Goal: Task Accomplishment & Management: Manage account settings

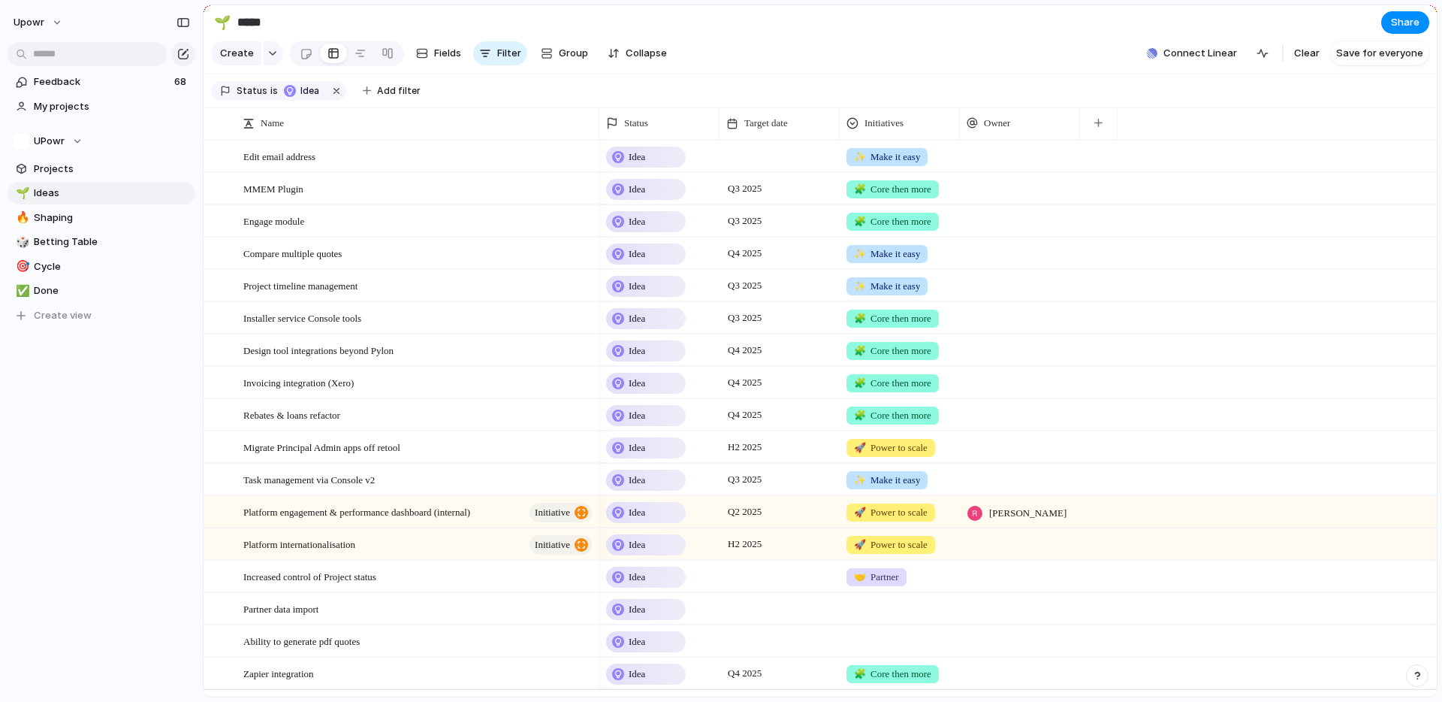
click at [53, 204] on div "🌱 Ideas 🔥 Shaping 🎲 Betting Table 🎯 Cycle ✅ Done To pick up a draggable item, p…" at bounding box center [102, 254] width 188 height 145
click at [55, 213] on span "Shaping" at bounding box center [112, 217] width 156 height 15
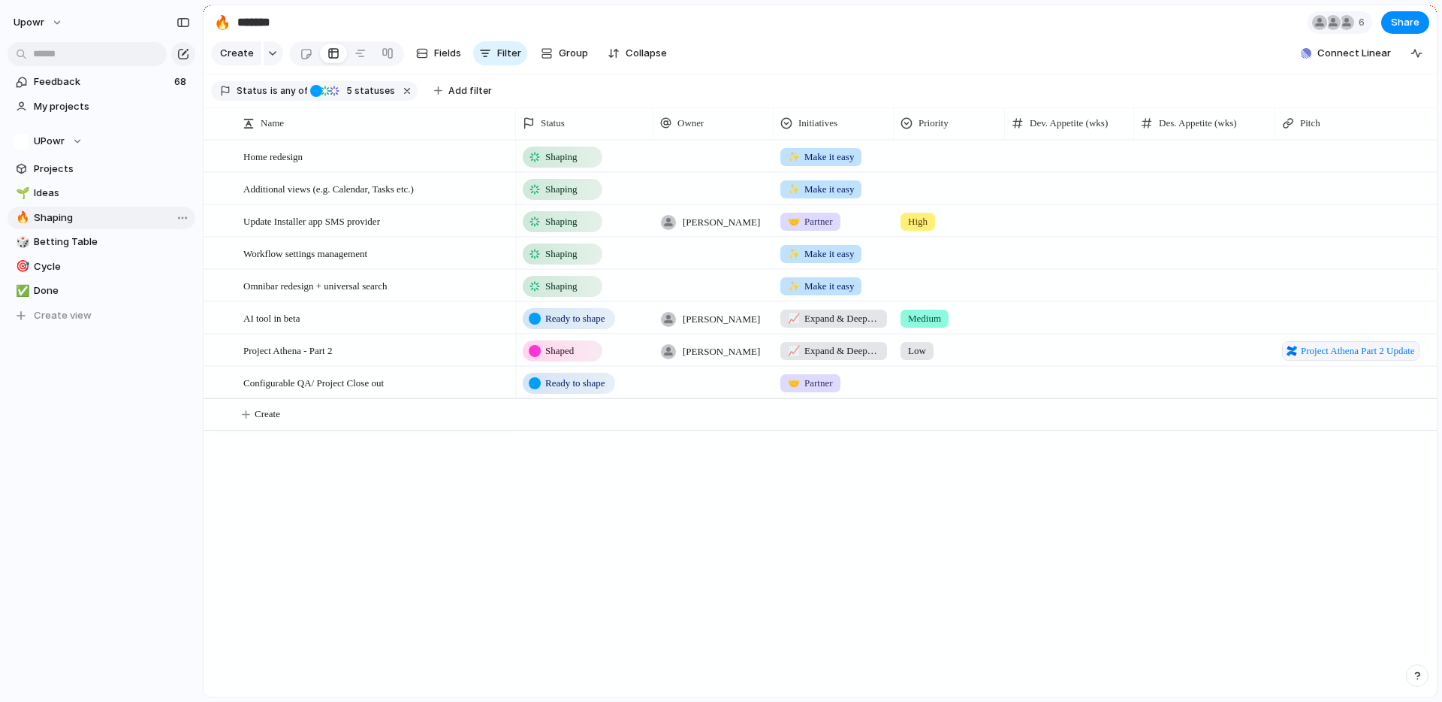
type input "*******"
click at [1398, 29] on span "Share" at bounding box center [1405, 22] width 29 height 15
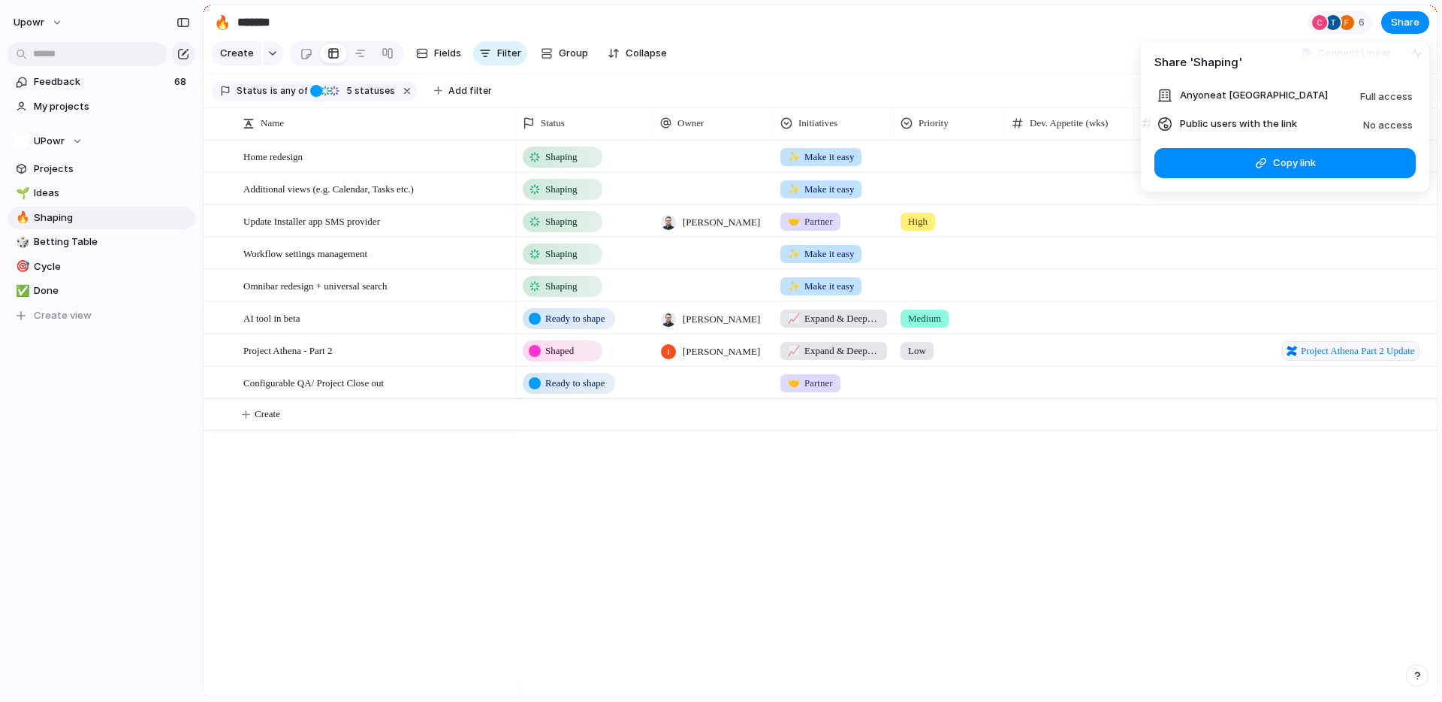
click at [1340, 23] on div "Share ' Shaping ' Anyone at Upowr Full access Public users with the link No acc…" at bounding box center [721, 351] width 1442 height 702
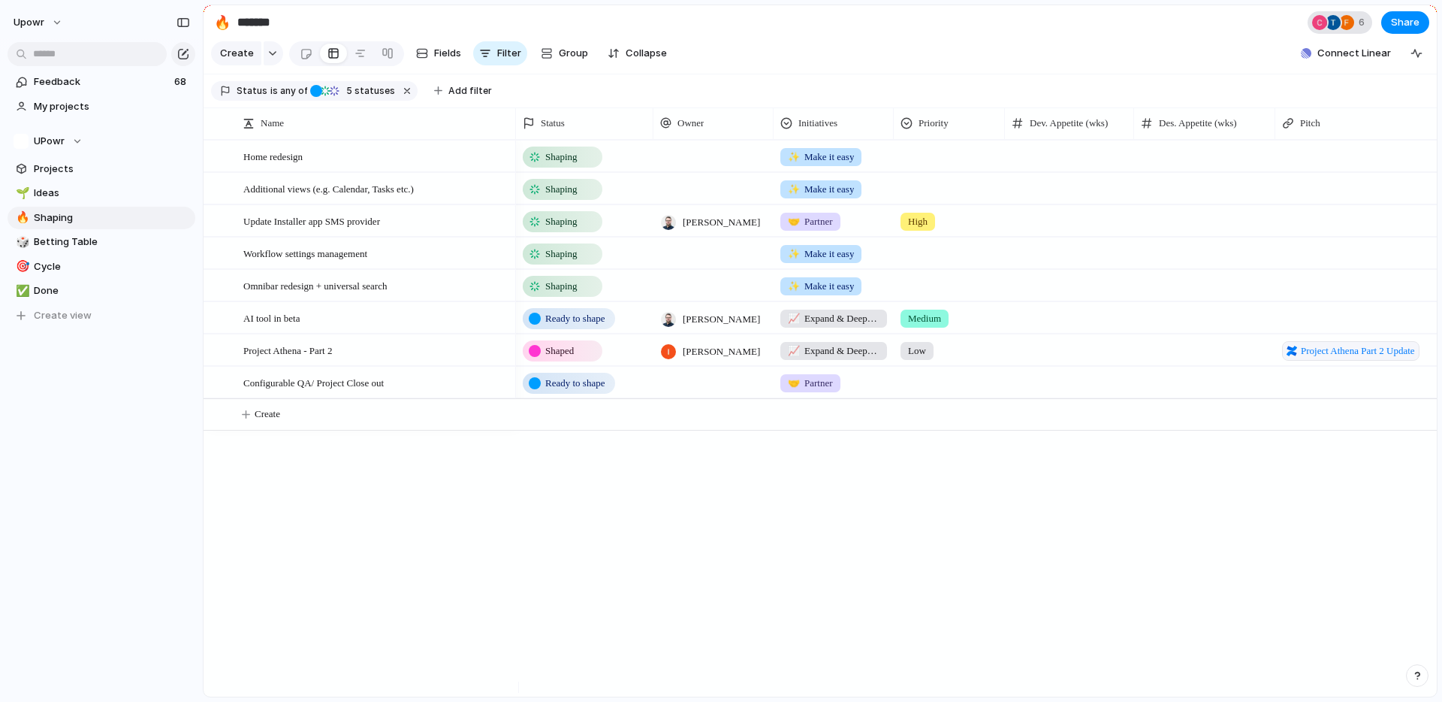
click at [1357, 26] on div "6" at bounding box center [1340, 22] width 65 height 23
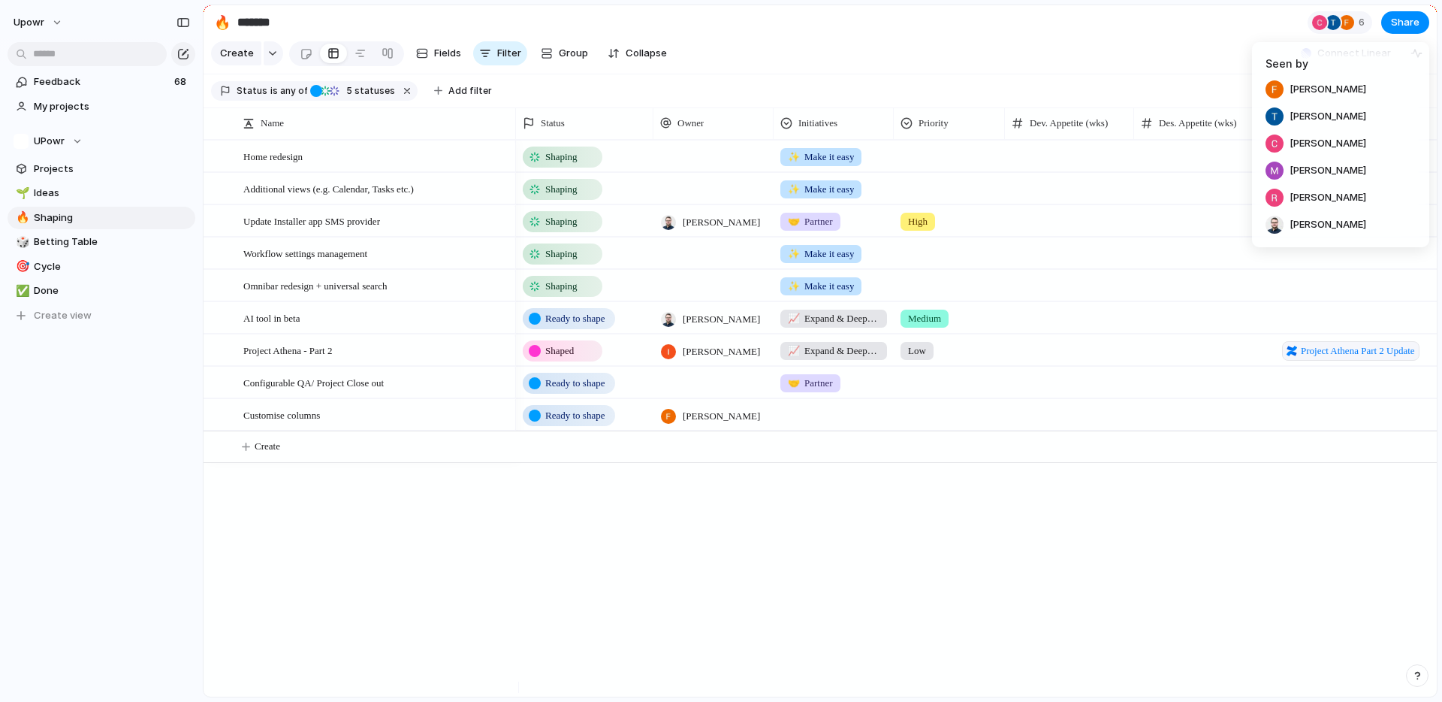
click at [384, 233] on div "Seen by [PERSON_NAME] [PERSON_NAME] [PERSON_NAME] [PERSON_NAME] [PERSON_NAME] […" at bounding box center [721, 351] width 1442 height 702
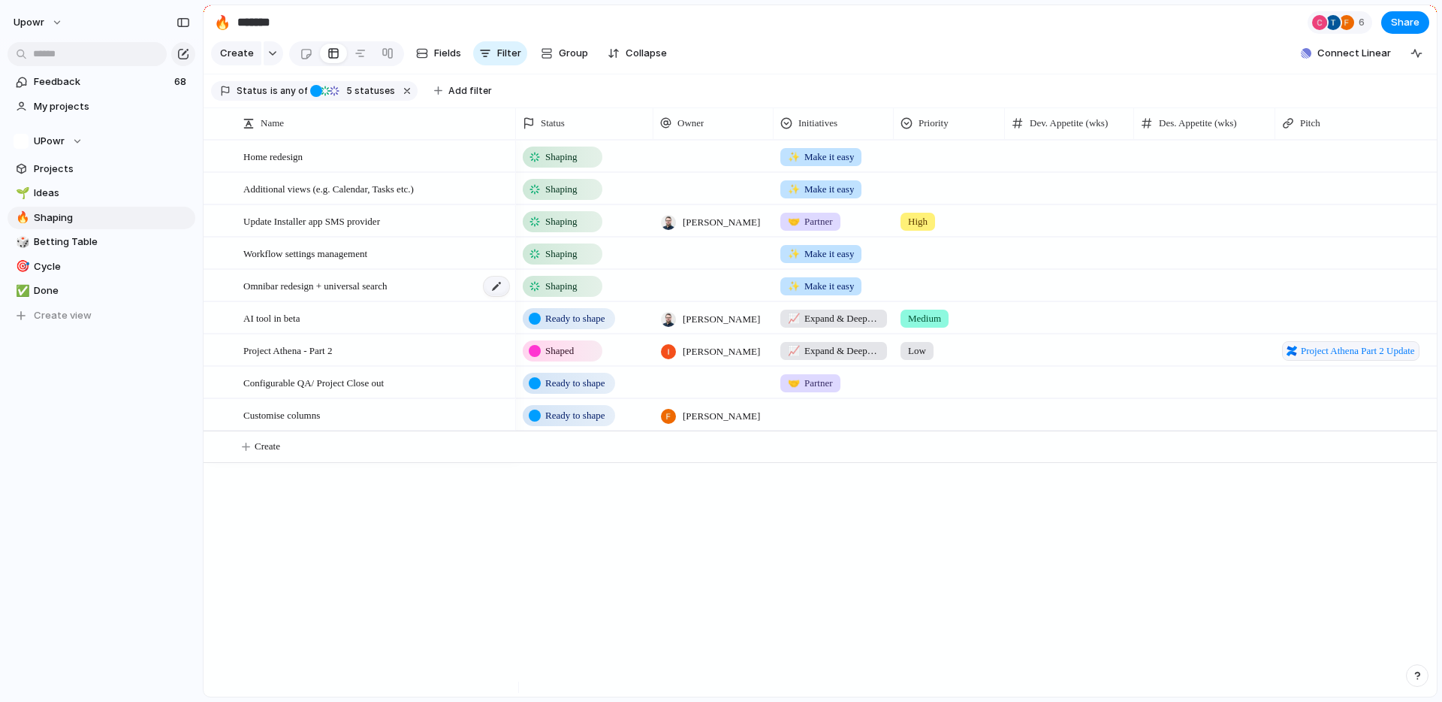
click at [500, 296] on div at bounding box center [497, 286] width 26 height 20
click at [244, 300] on textarea "**********" at bounding box center [373, 298] width 261 height 17
click at [336, 298] on textarea "**********" at bounding box center [373, 298] width 261 height 17
type textarea "**********"
click at [399, 294] on span "Omnibar redesign with universal search" at bounding box center [320, 284] width 155 height 17
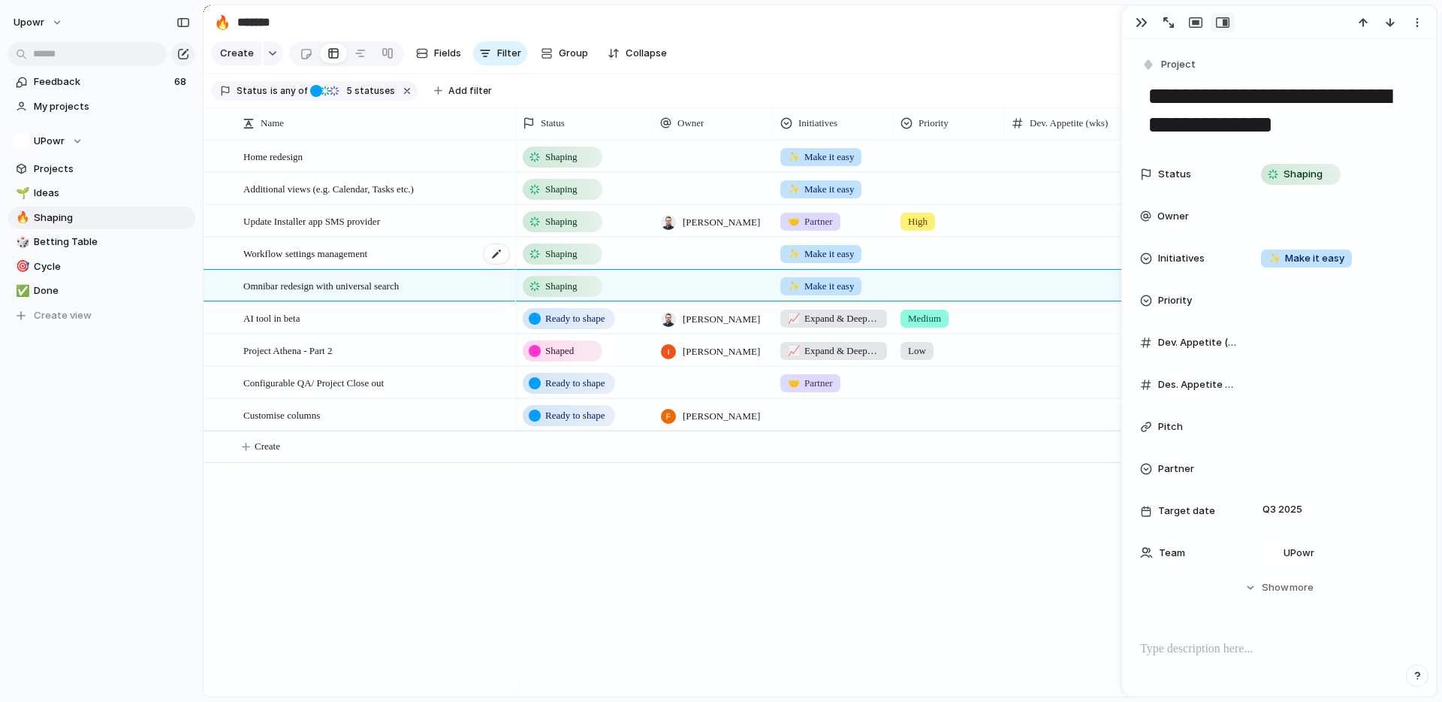
click at [424, 266] on div "Workflow settings management" at bounding box center [376, 253] width 267 height 31
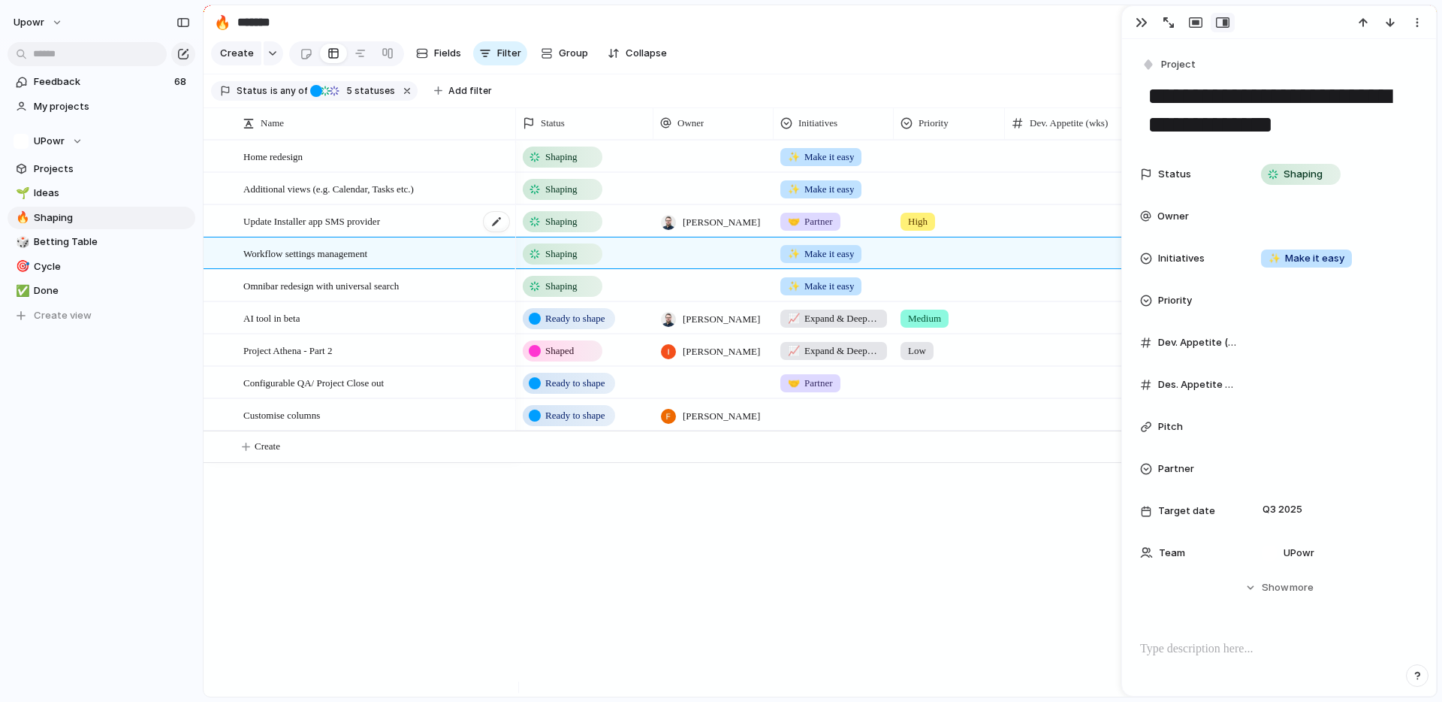
click at [424, 237] on div "Update Installer app SMS provider" at bounding box center [376, 221] width 267 height 31
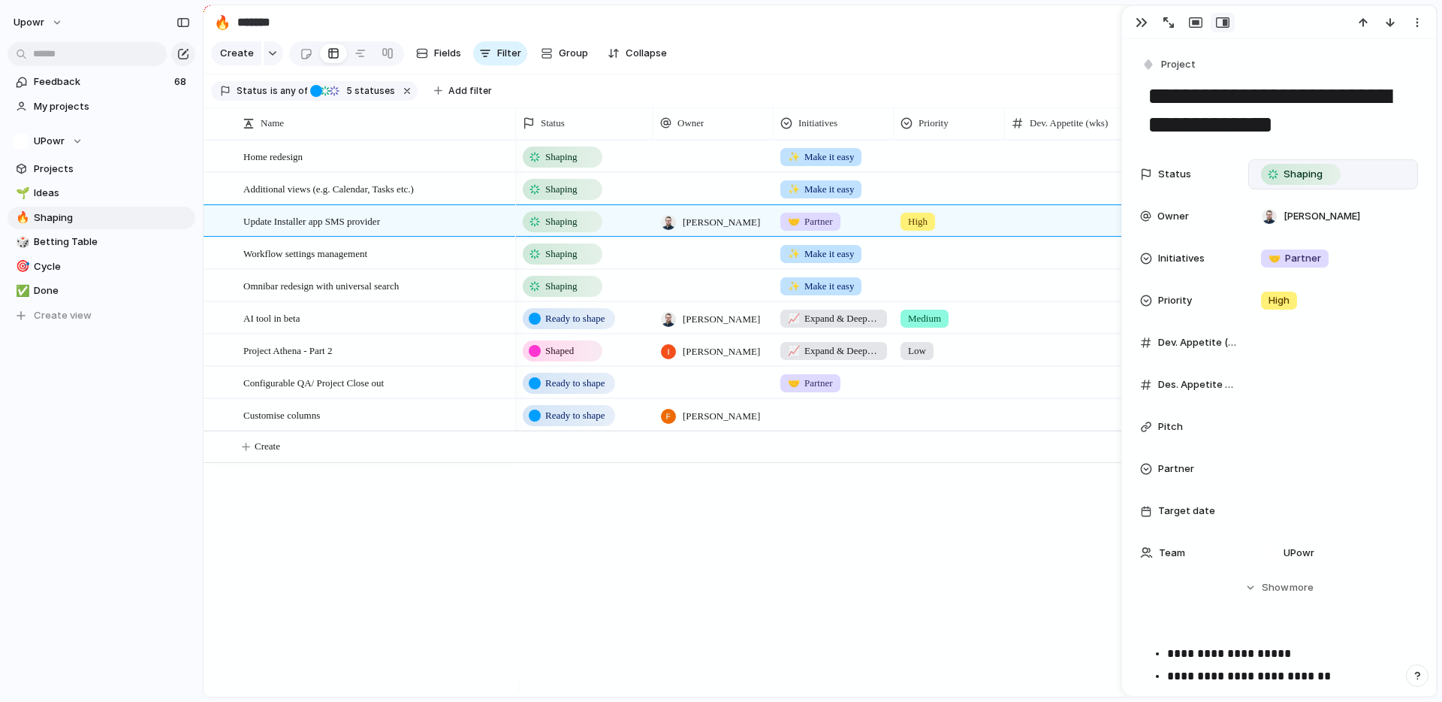
click at [1306, 180] on span "Shaping" at bounding box center [1303, 174] width 39 height 15
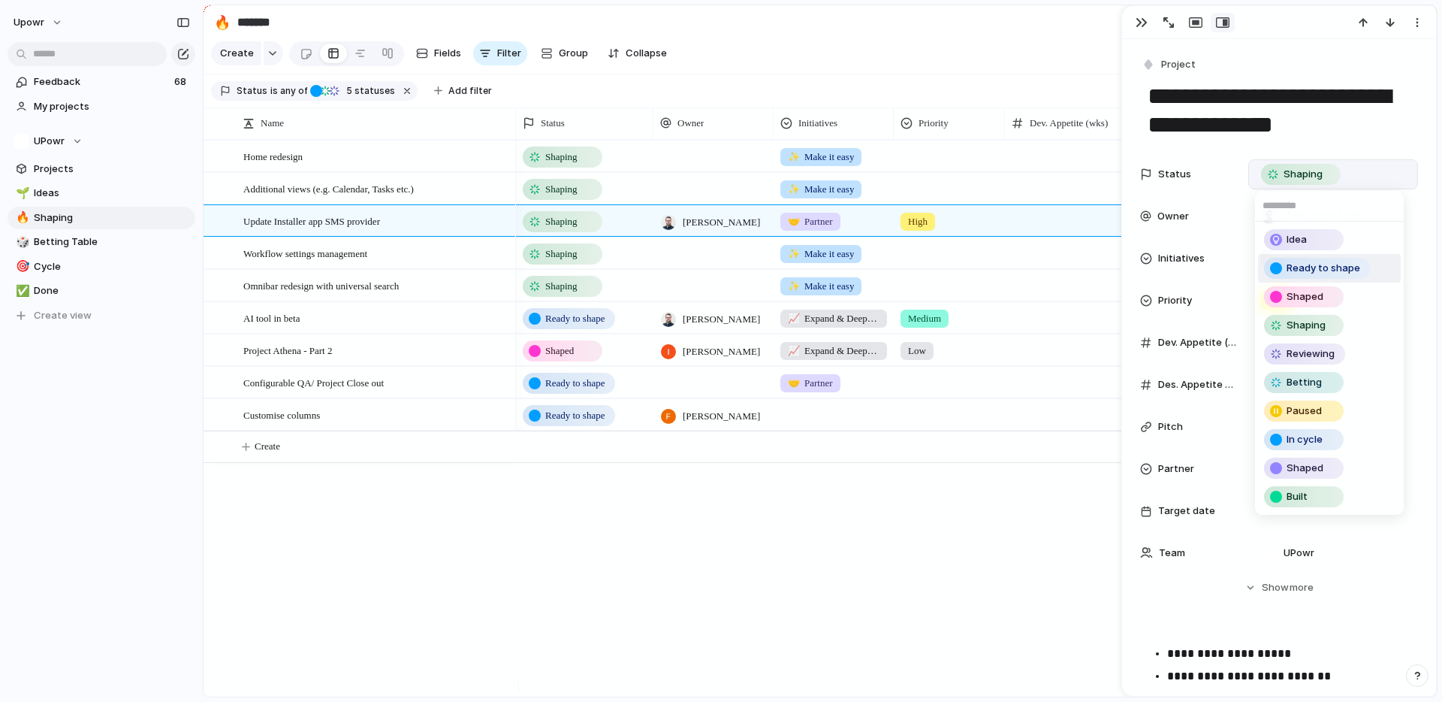
click at [1291, 265] on span "Ready to shape" at bounding box center [1324, 268] width 74 height 15
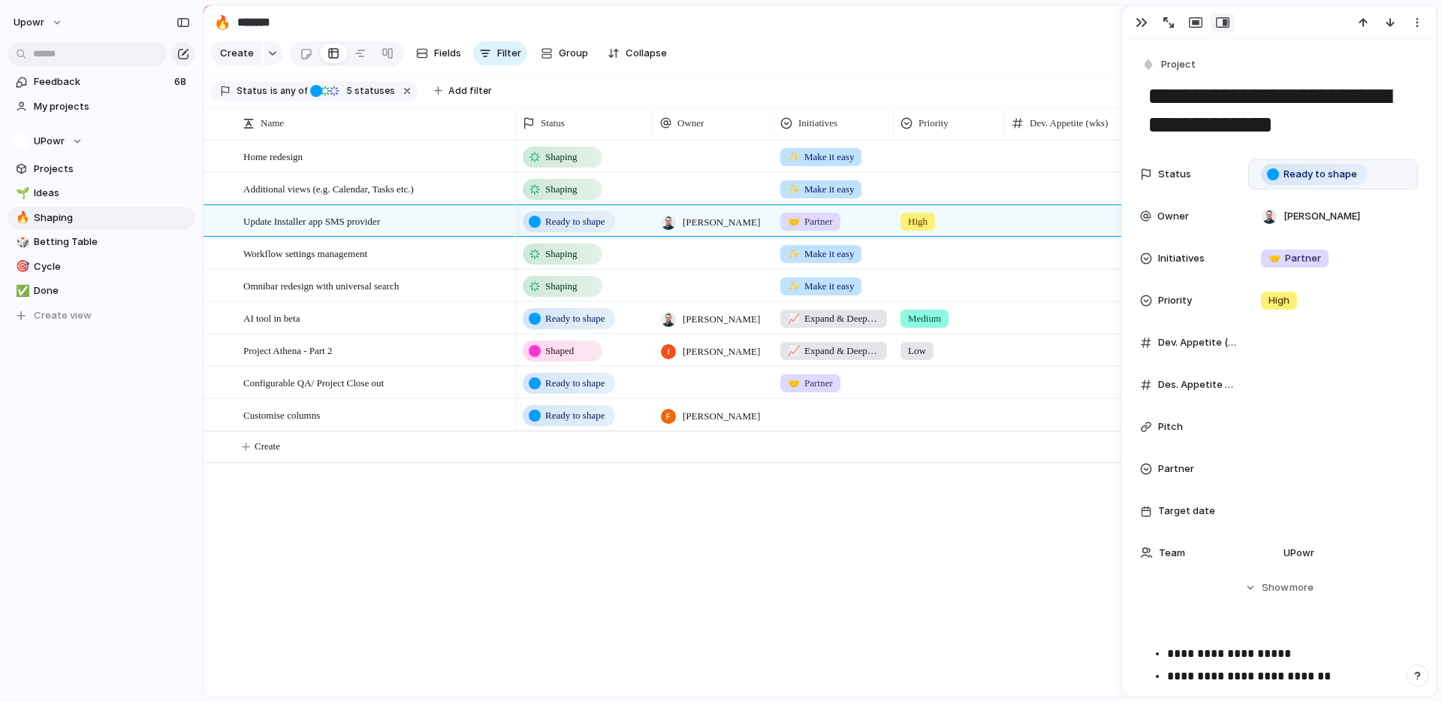
click at [554, 195] on span "Shaping" at bounding box center [561, 189] width 32 height 15
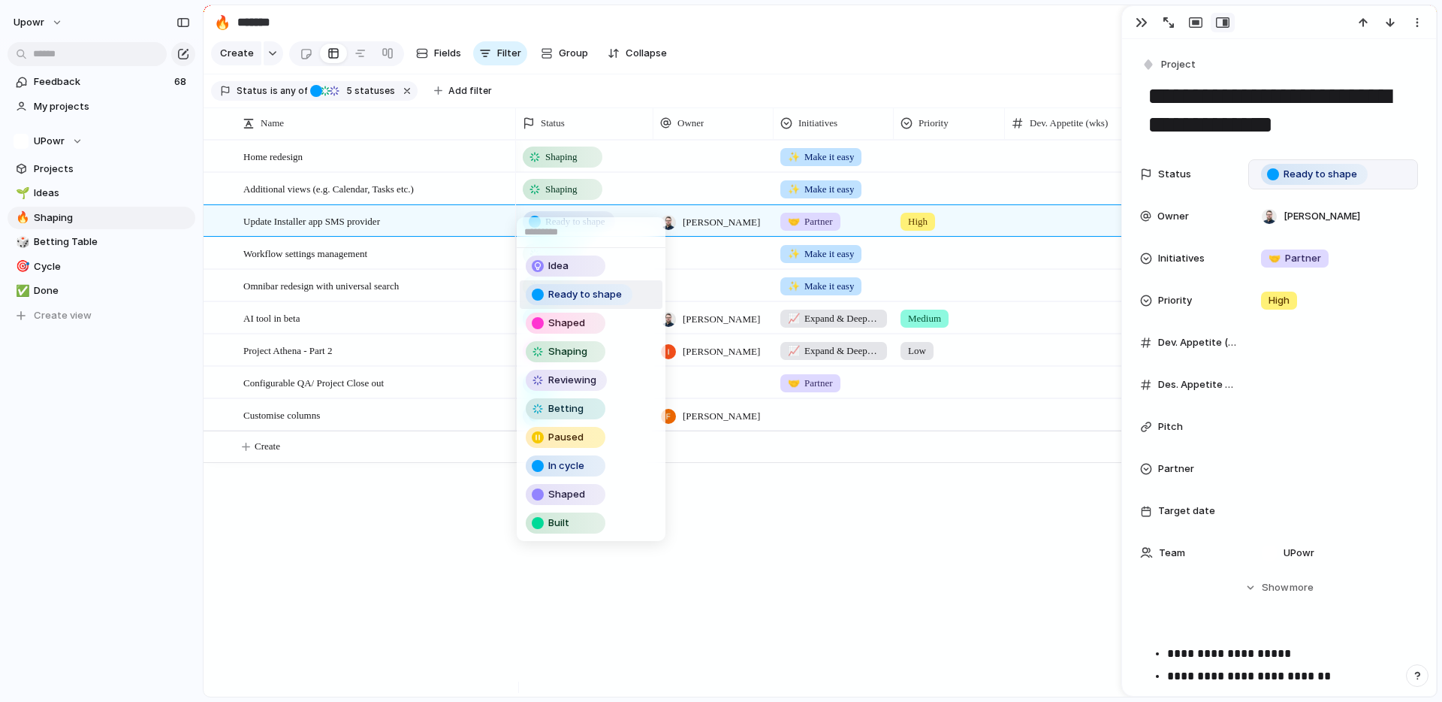
click at [582, 296] on span "Ready to shape" at bounding box center [585, 294] width 74 height 15
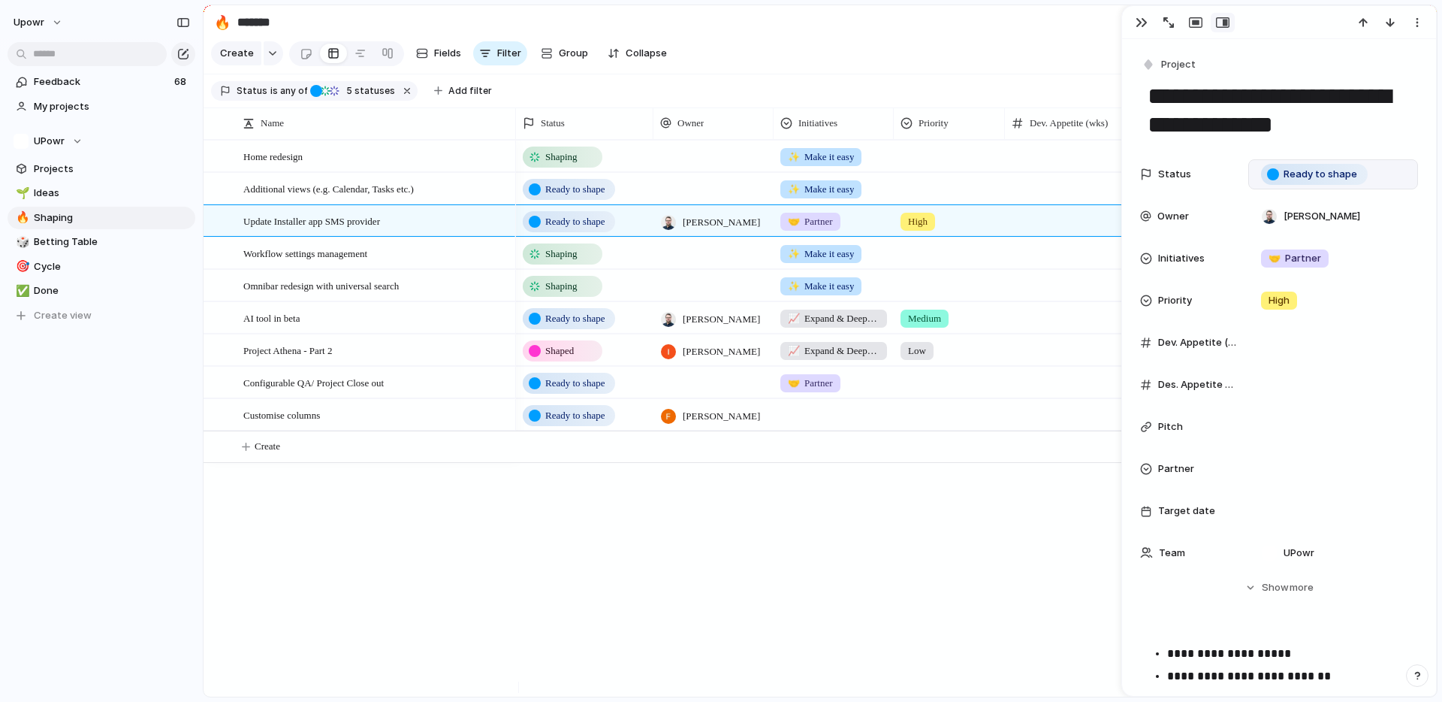
click at [559, 156] on div "Shaping" at bounding box center [585, 154] width 136 height 26
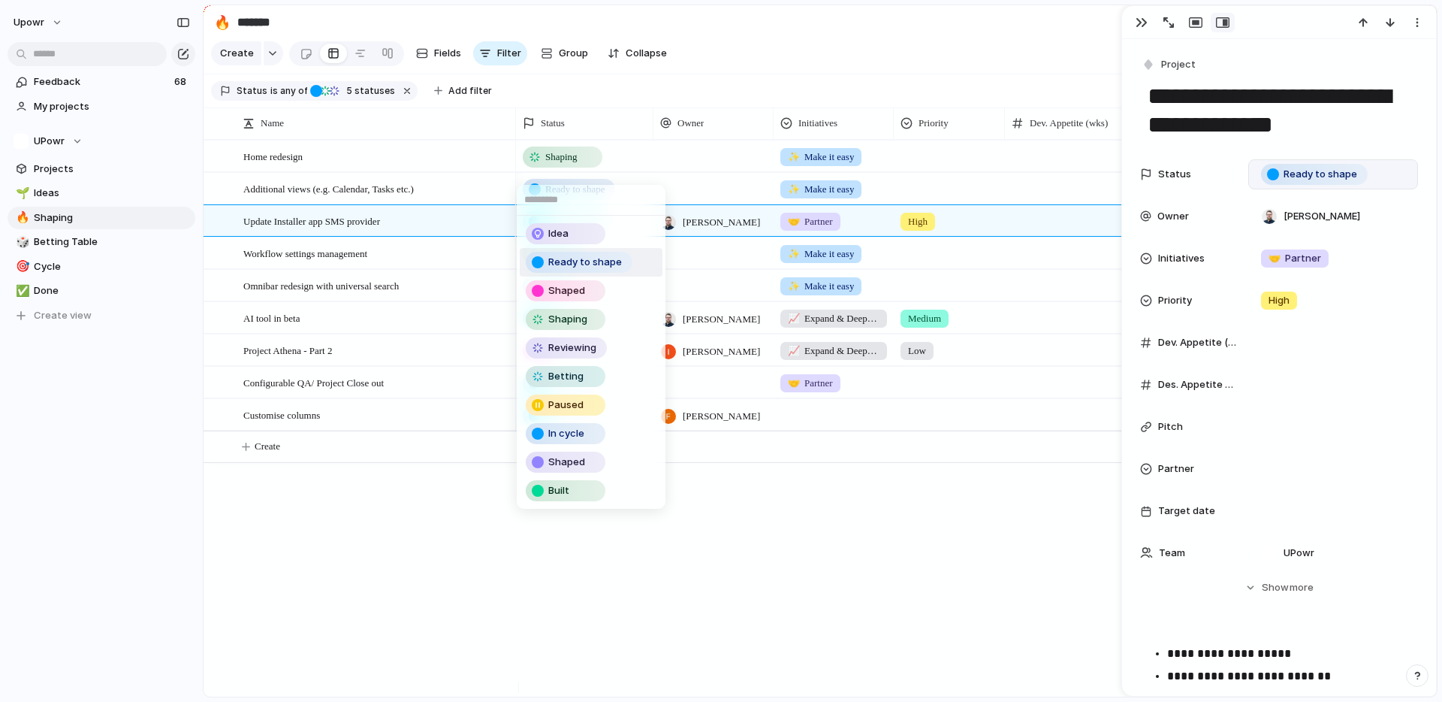
click at [599, 265] on span "Ready to shape" at bounding box center [585, 262] width 74 height 15
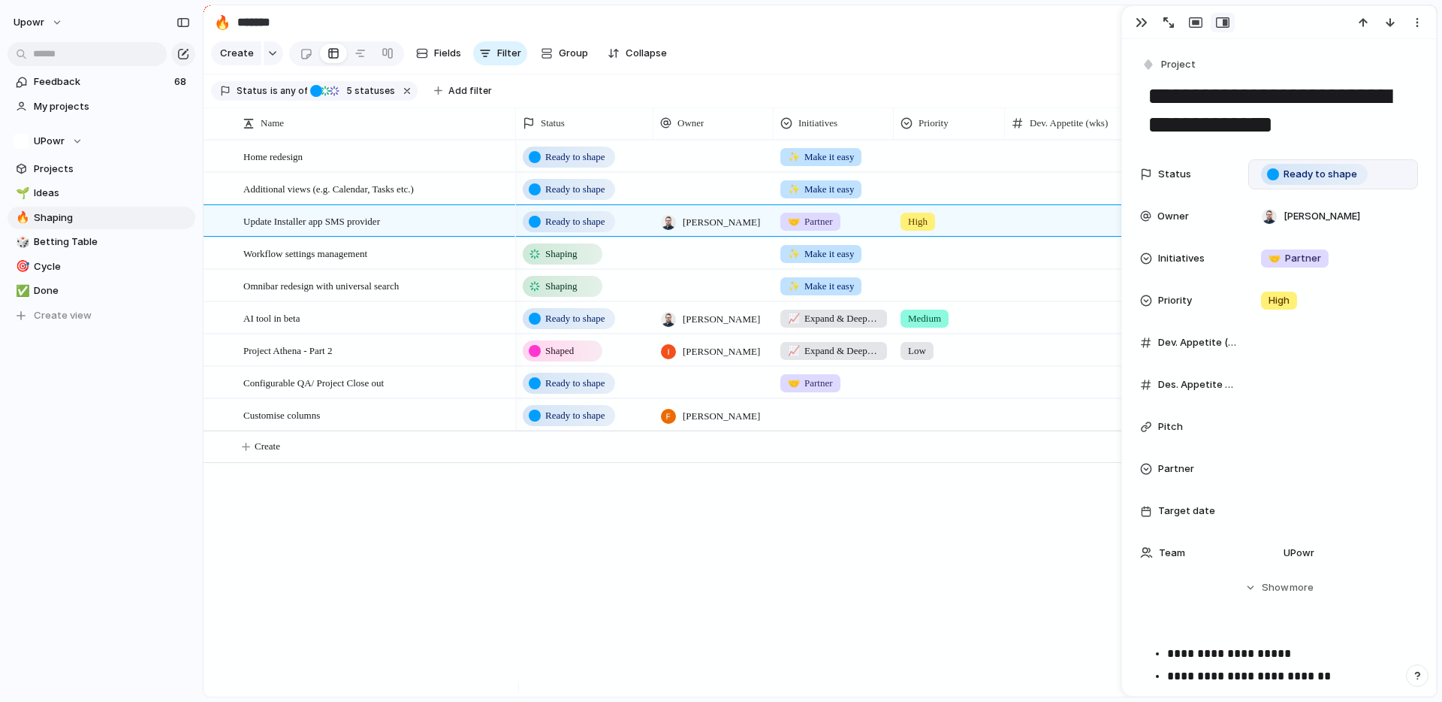
click at [739, 588] on div "Ready to shape ✨ Make it easy Ready to shape ✨ Make it easy Ready to shape [PER…" at bounding box center [976, 418] width 921 height 557
click at [596, 520] on div "Ready to shape ✨ Make it easy Ready to shape ✨ Make it easy Ready to shape [PER…" at bounding box center [976, 418] width 921 height 557
click at [364, 421] on div "Customise columns" at bounding box center [376, 415] width 267 height 31
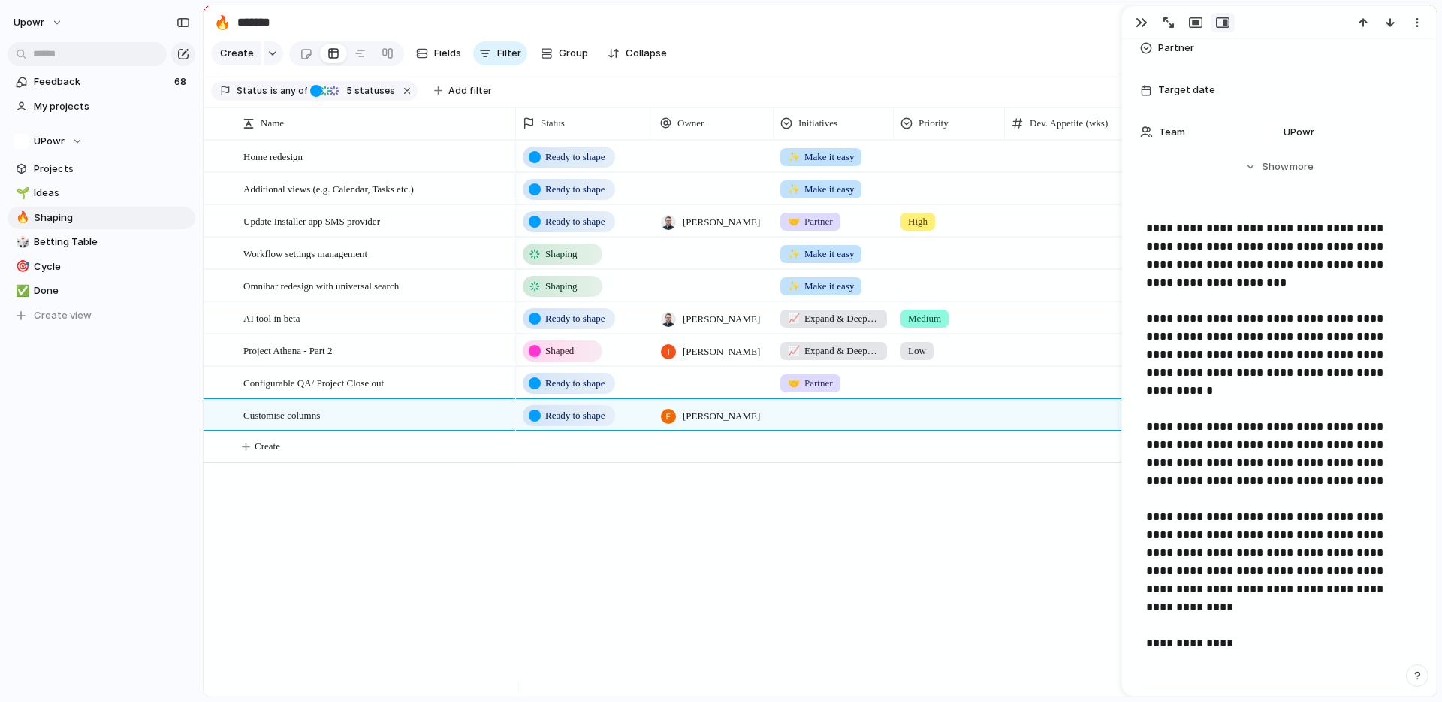
scroll to position [545, 0]
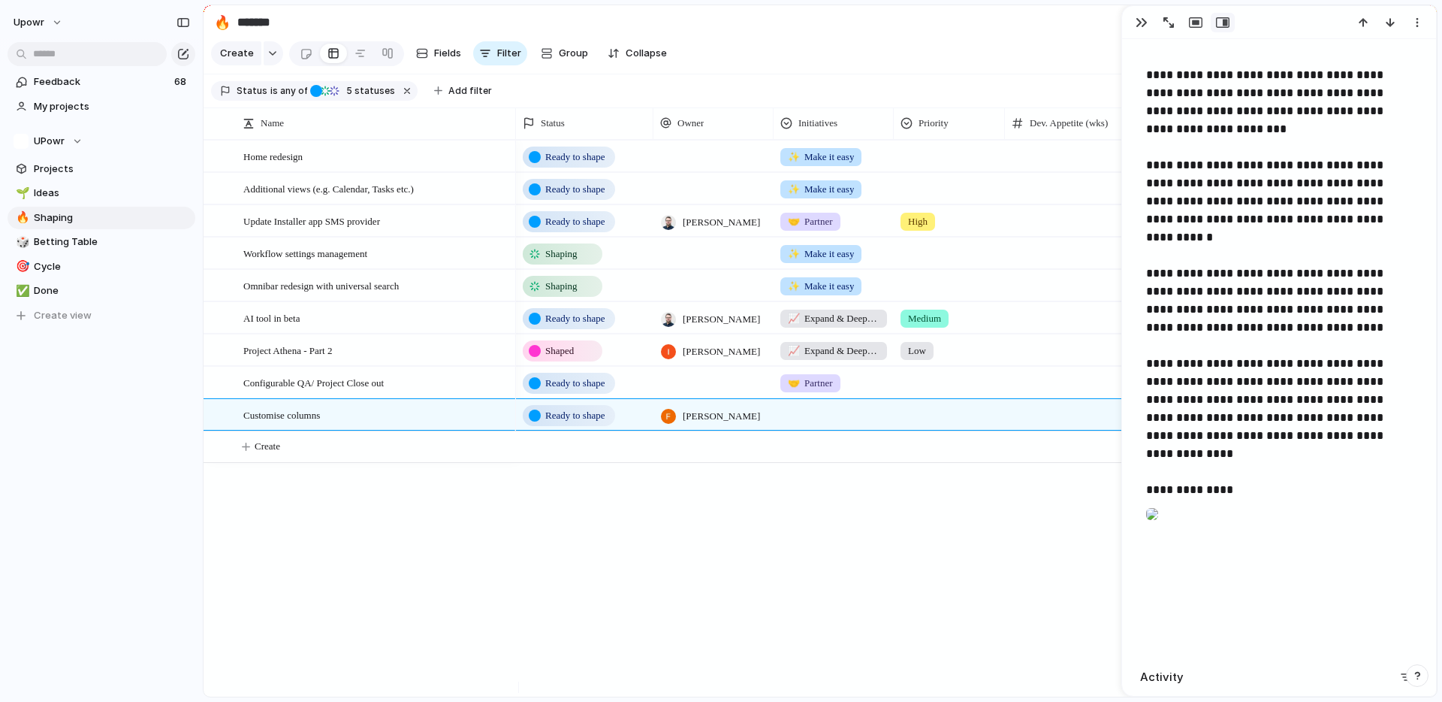
click at [571, 423] on span "Ready to shape" at bounding box center [574, 415] width 59 height 15
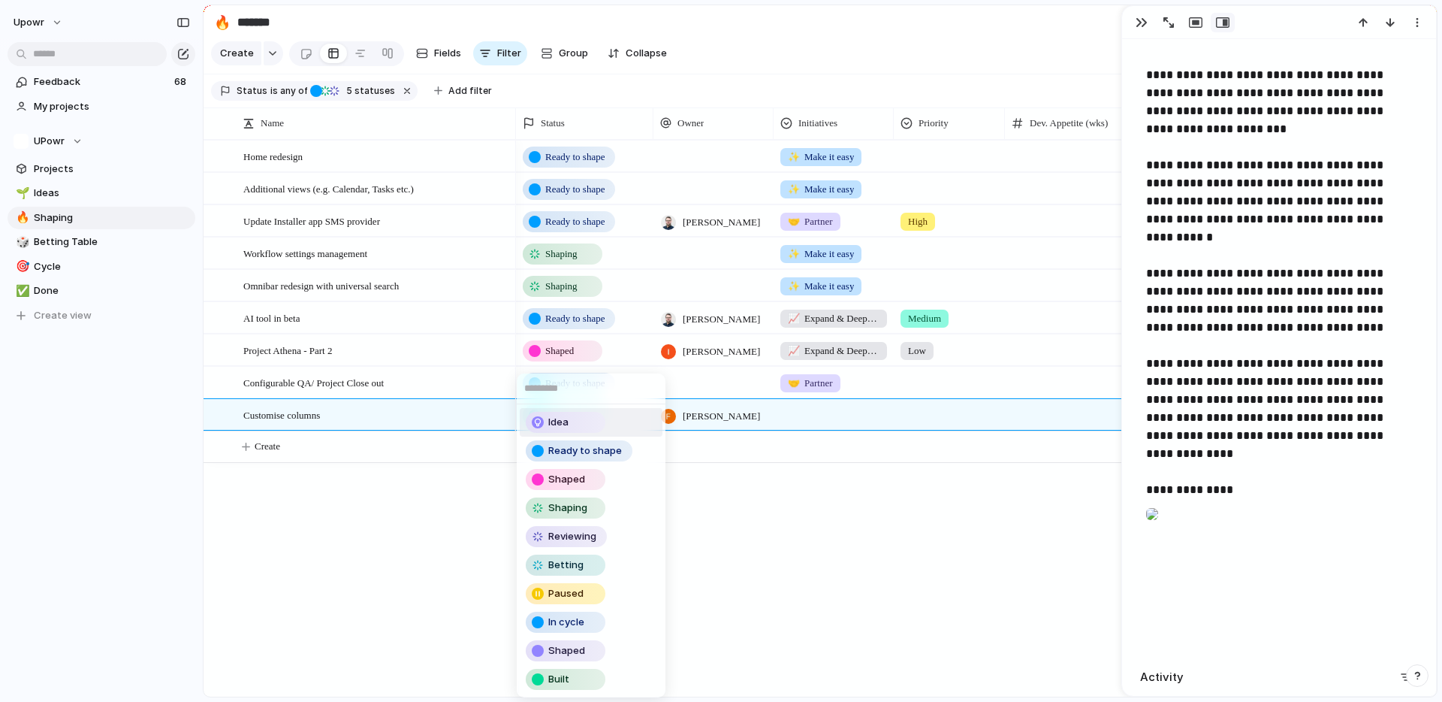
click at [578, 430] on div "Idea" at bounding box center [565, 422] width 77 height 18
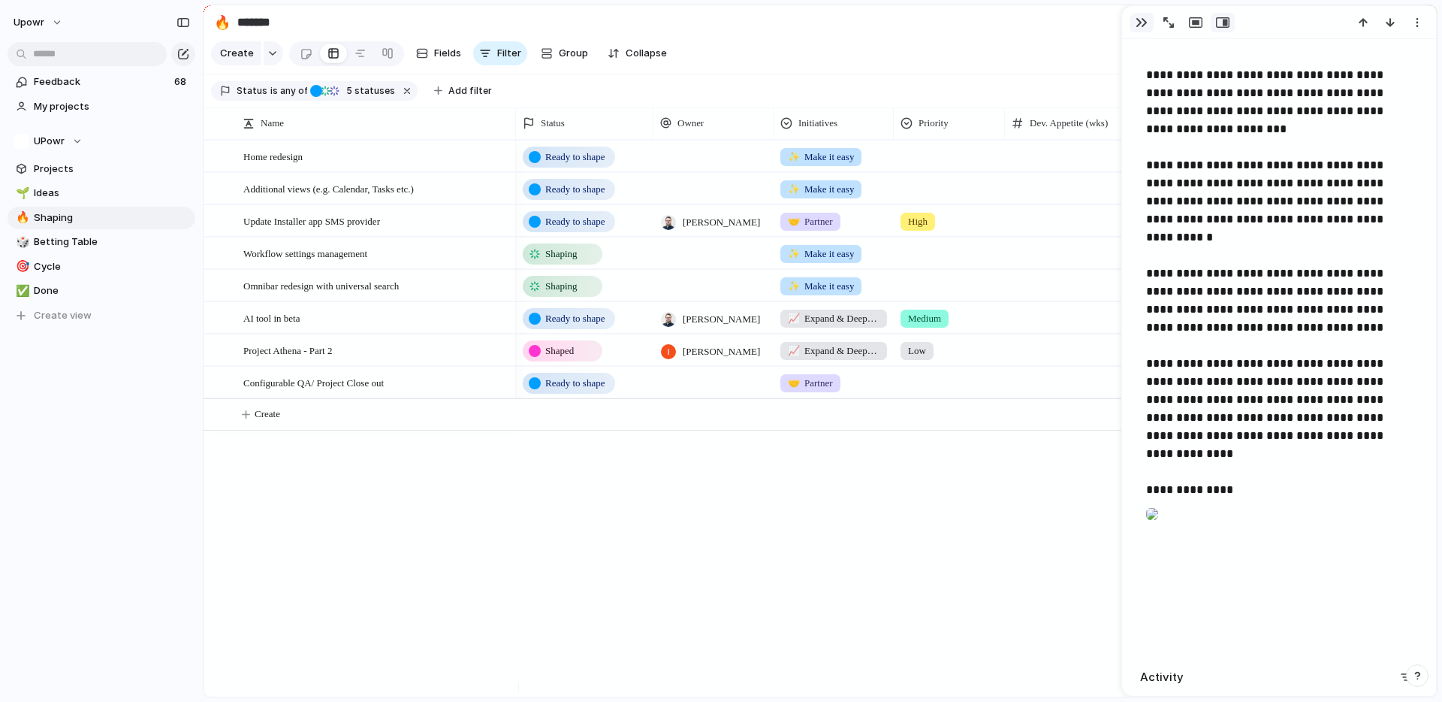
click at [1142, 23] on div "button" at bounding box center [1142, 23] width 12 height 12
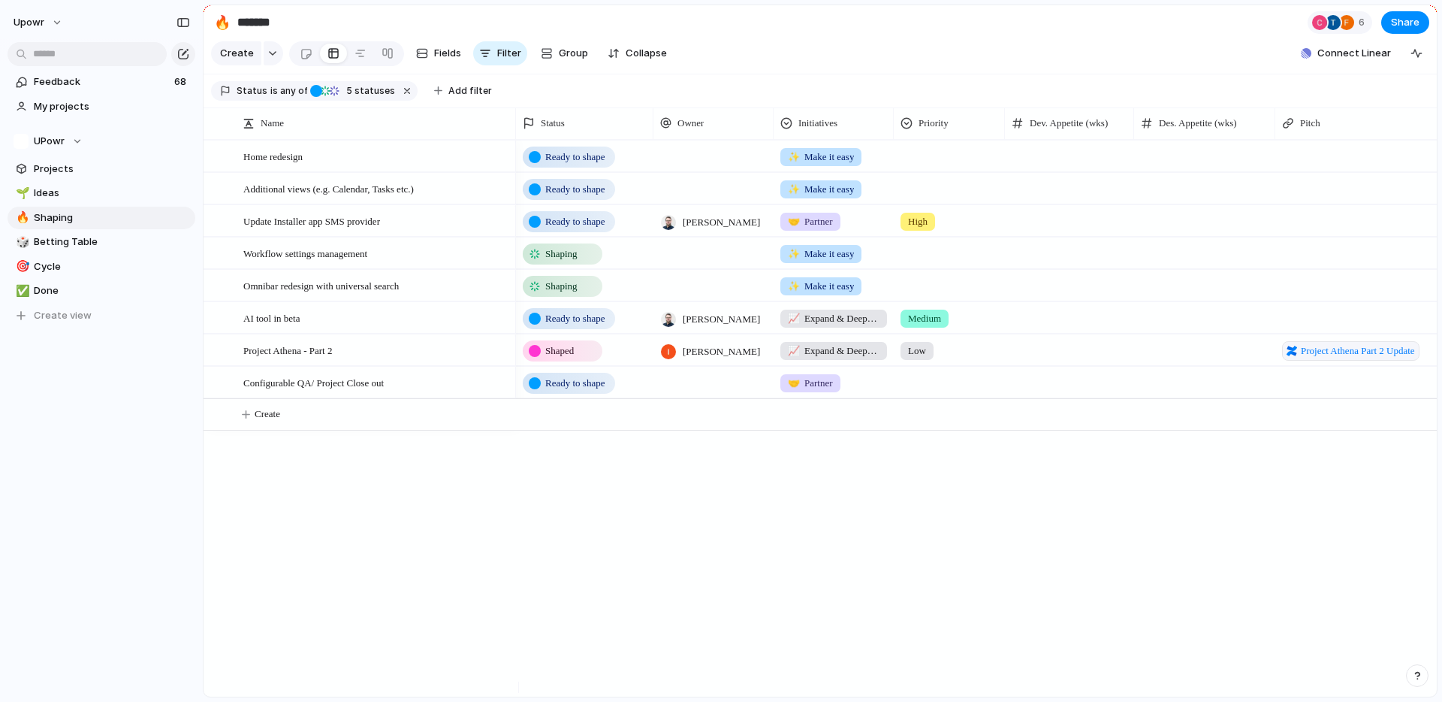
click at [77, 125] on section "UPowr Projects 🌱 Ideas 🔥 Shaping 🎲 Betting Table 🎯 Cycle ✅ Done To pick up a dr…" at bounding box center [101, 222] width 203 height 209
click at [77, 132] on button "UPowr" at bounding box center [102, 141] width 188 height 23
drag, startPoint x: 137, startPoint y: 374, endPoint x: 119, endPoint y: 329, distance: 48.5
click at [137, 374] on div "UPowr Create new team" at bounding box center [721, 351] width 1442 height 702
click at [86, 114] on link "My projects" at bounding box center [102, 106] width 188 height 23
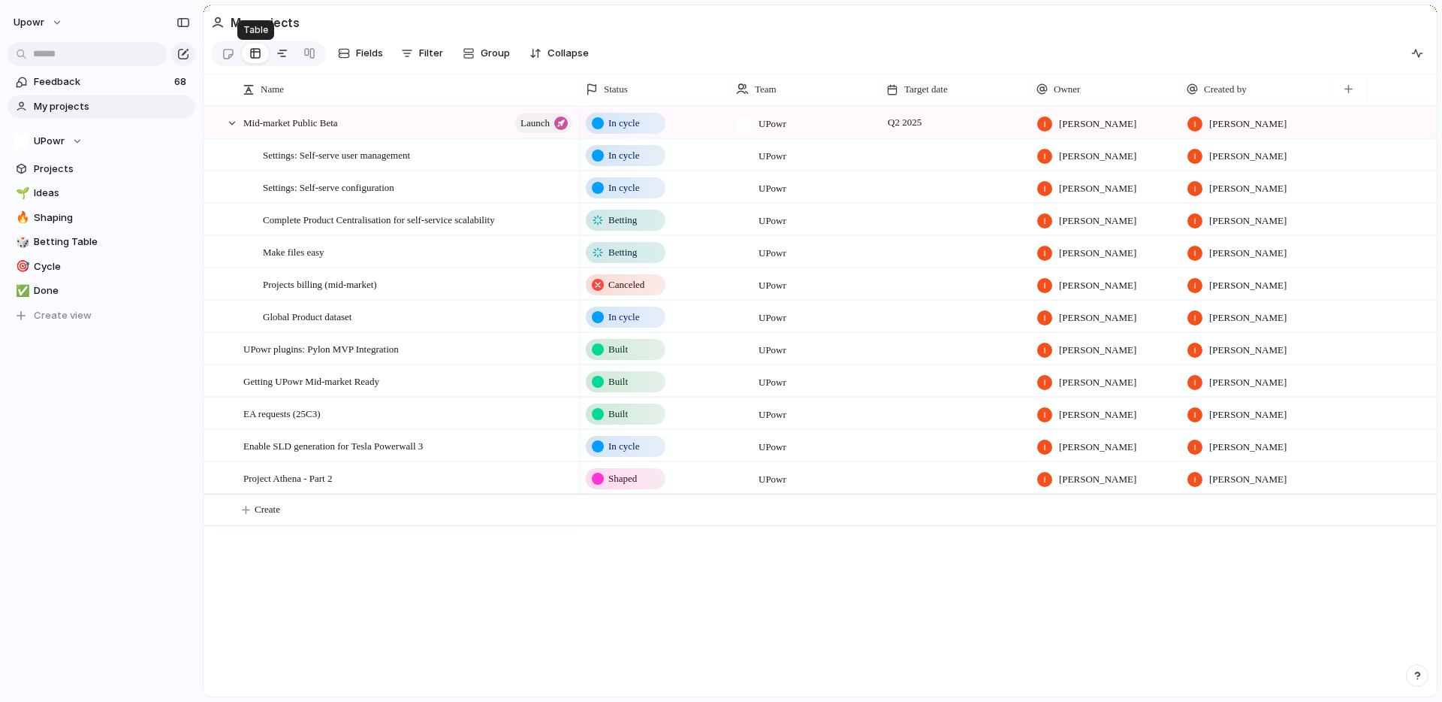
click at [279, 55] on div at bounding box center [282, 53] width 12 height 24
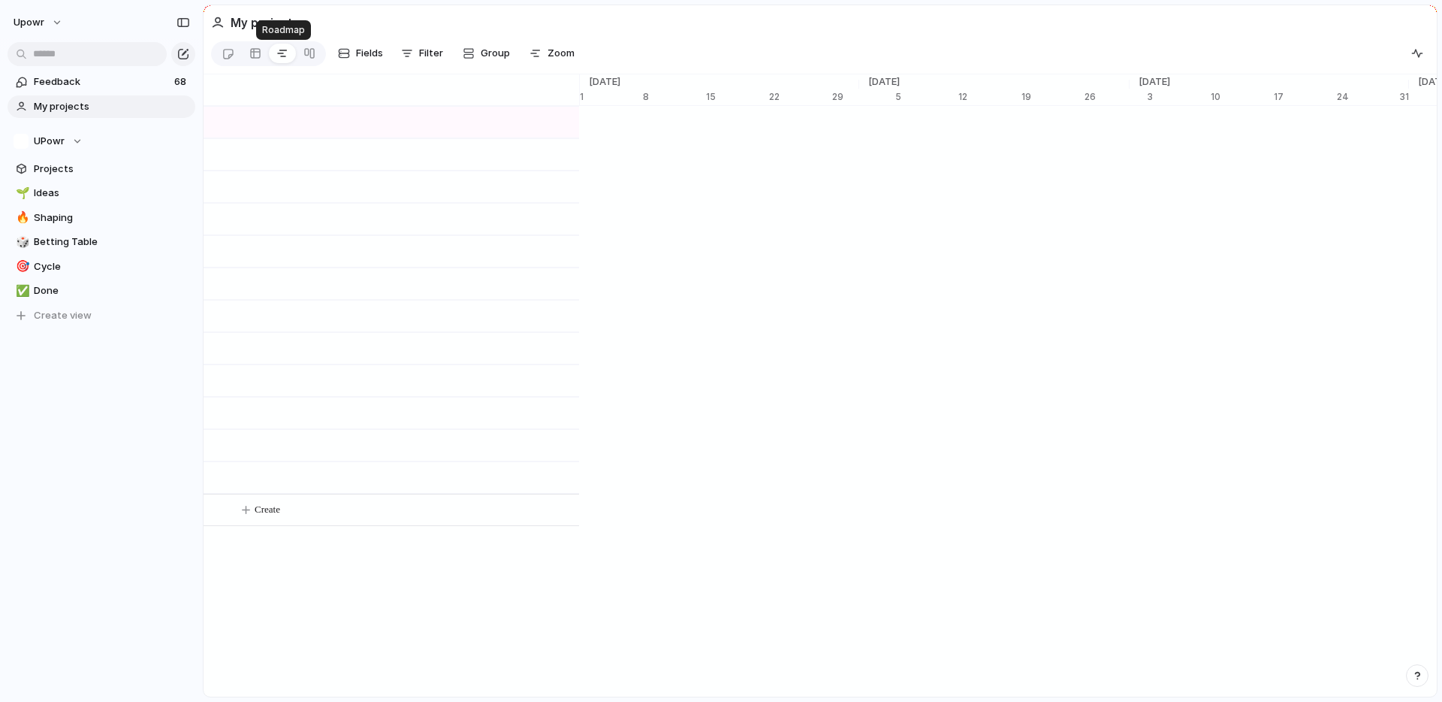
scroll to position [0, 9679]
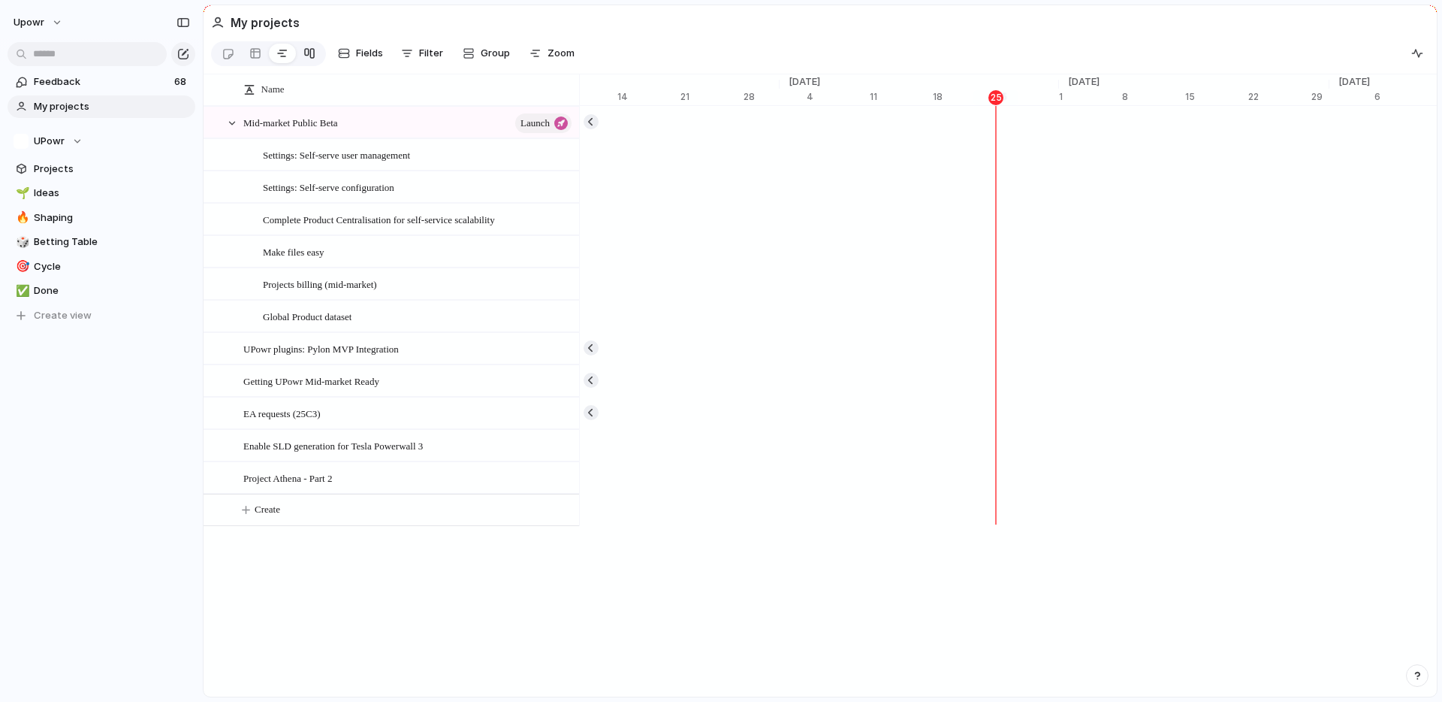
click at [312, 56] on div at bounding box center [309, 53] width 12 height 24
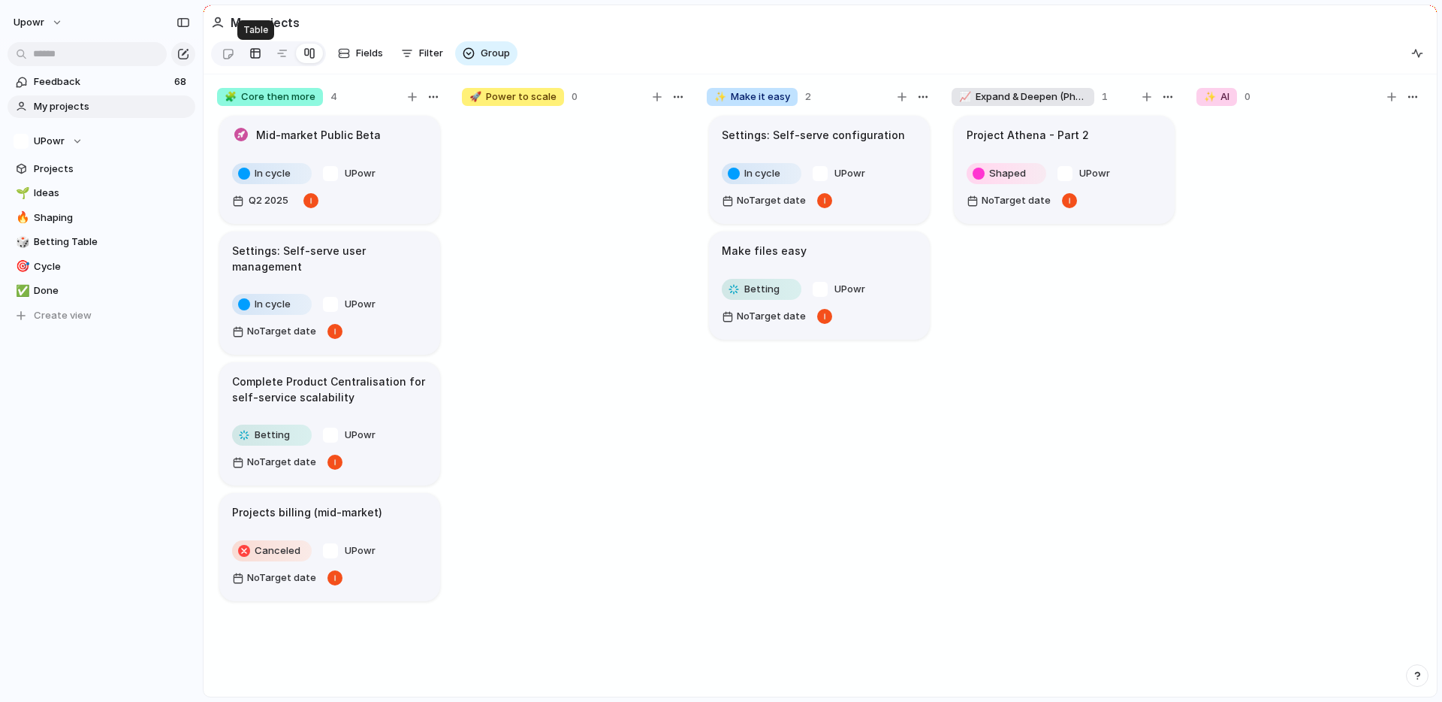
click at [254, 59] on div at bounding box center [255, 53] width 12 height 24
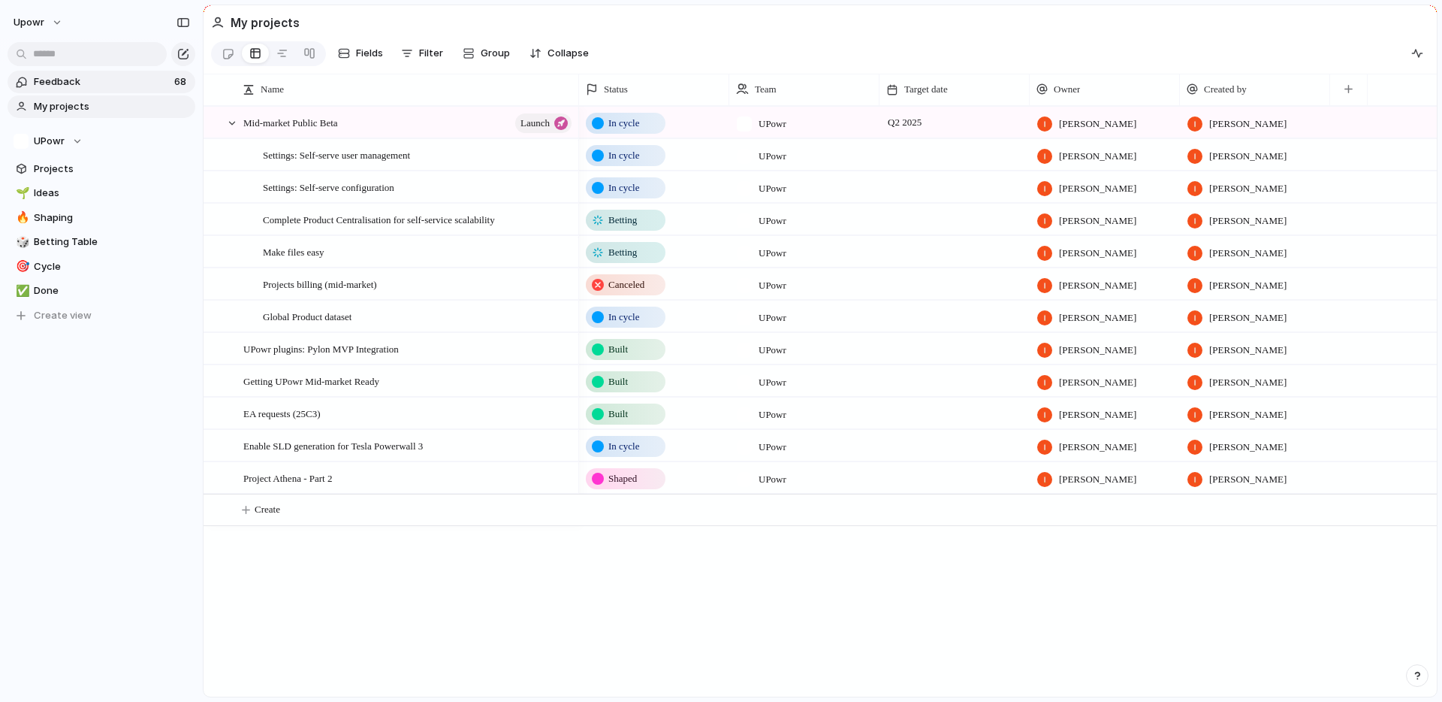
click at [81, 92] on link "Feedback 68" at bounding box center [102, 82] width 188 height 23
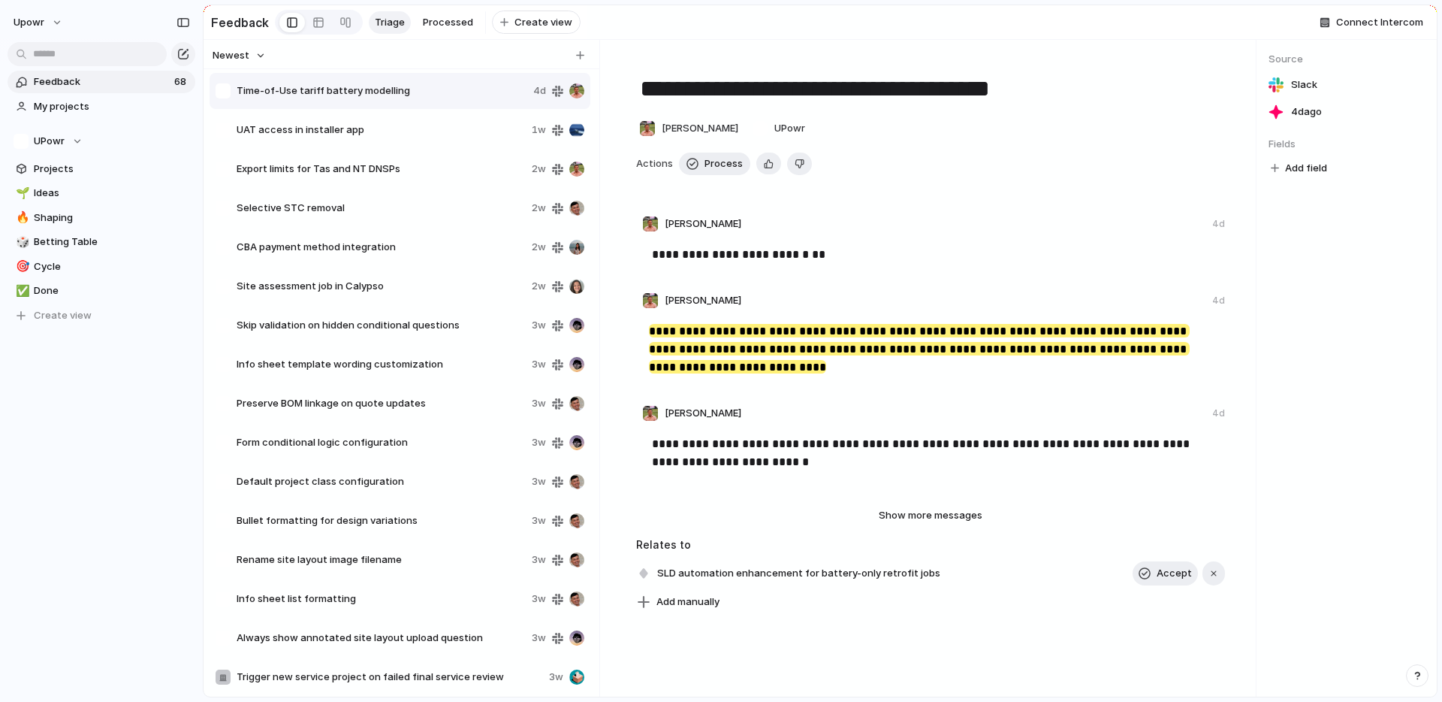
click at [323, 137] on span "UAT access in installer app" at bounding box center [381, 129] width 289 height 15
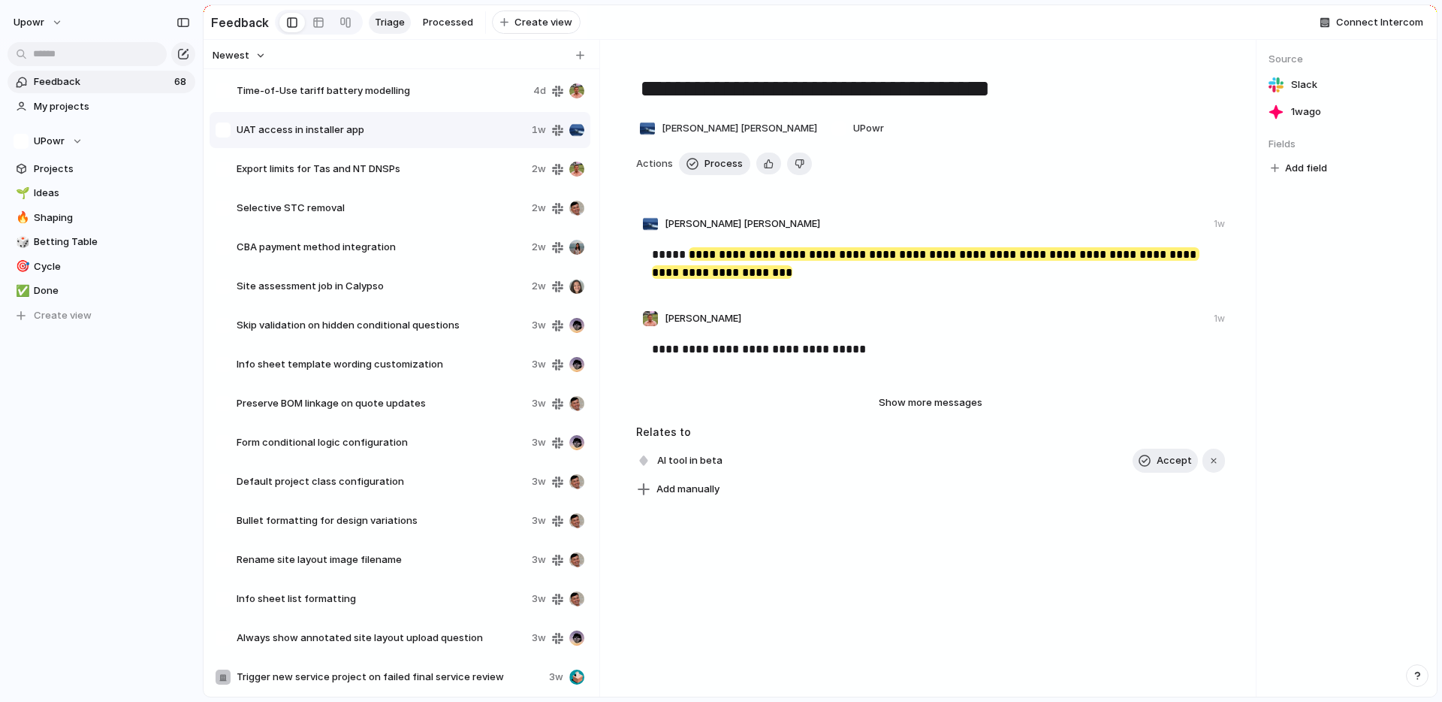
click at [1219, 472] on div "Accept" at bounding box center [1179, 460] width 92 height 24
click at [1209, 466] on div "button" at bounding box center [1214, 460] width 11 height 11
click at [796, 171] on div "button" at bounding box center [800, 163] width 10 height 14
click at [797, 171] on div "button" at bounding box center [800, 163] width 10 height 14
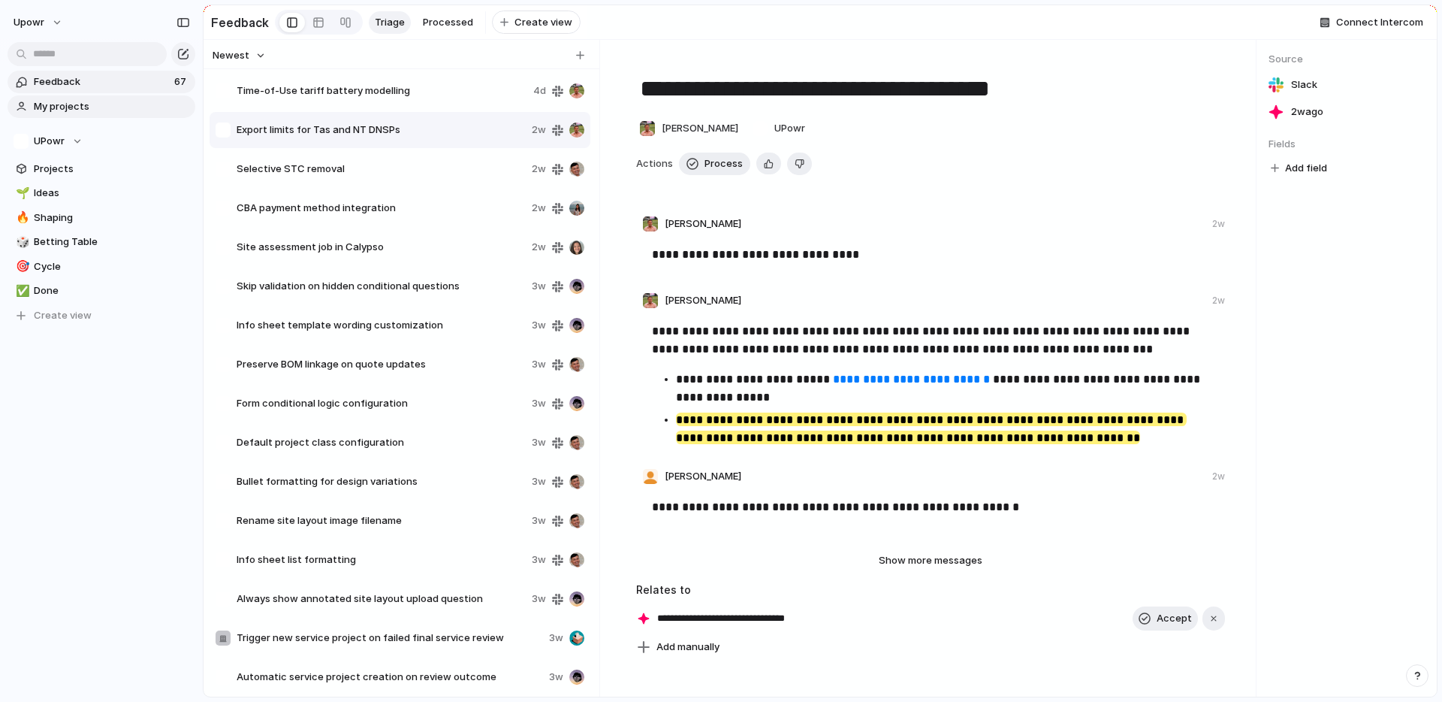
click at [101, 96] on link "My projects" at bounding box center [102, 106] width 188 height 23
